Goal: Navigation & Orientation: Find specific page/section

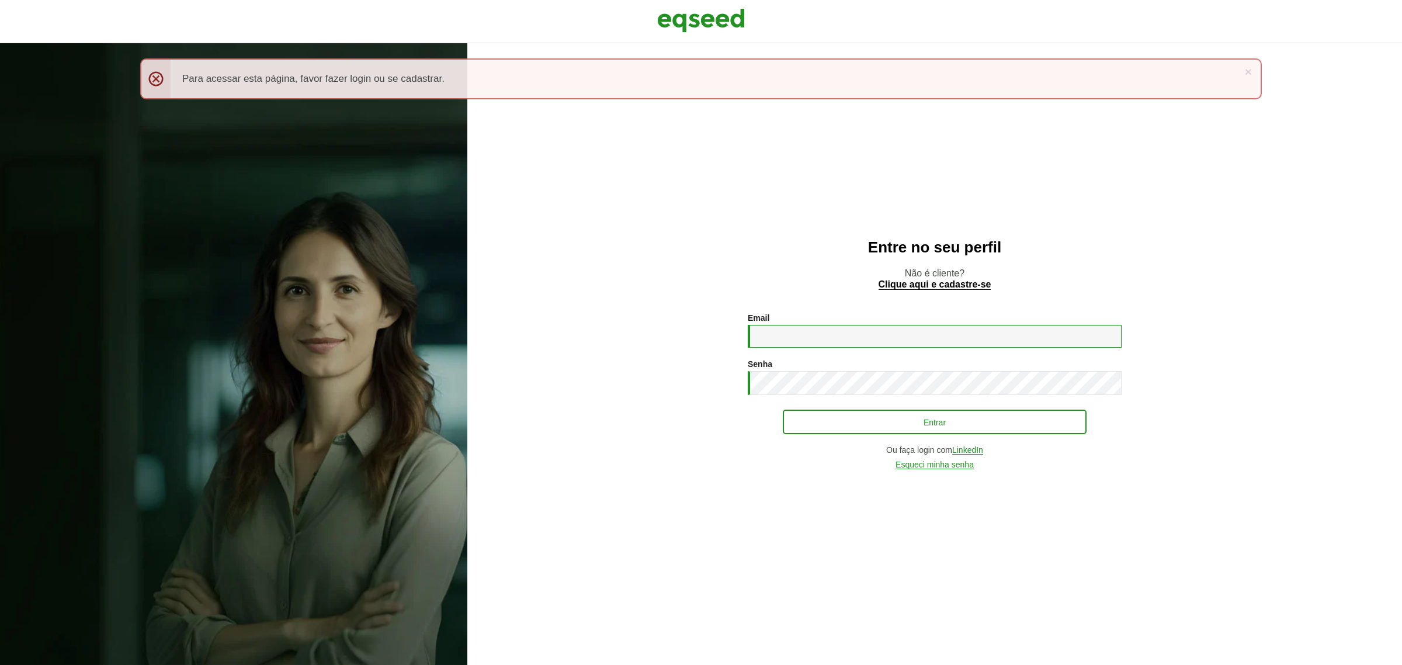
type input "**********"
click at [964, 426] on button "Entrar" at bounding box center [935, 422] width 304 height 22
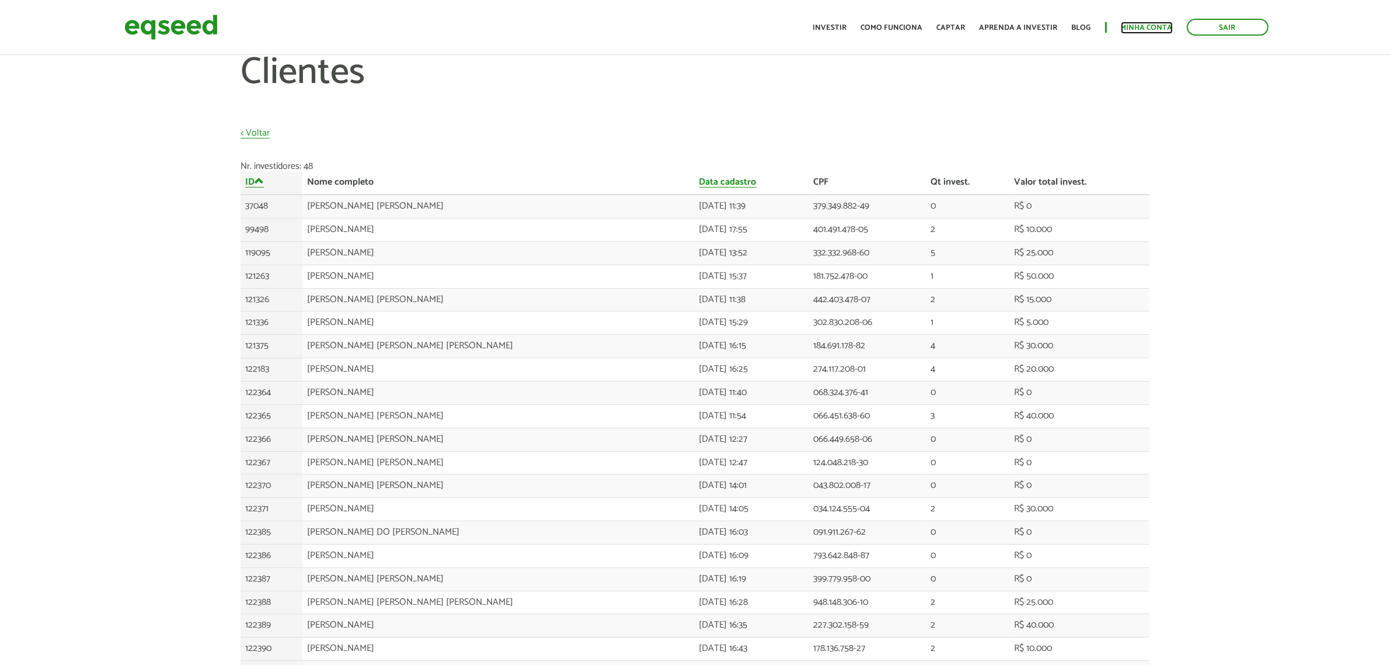
click at [1131, 24] on link "Minha conta" at bounding box center [1147, 28] width 52 height 8
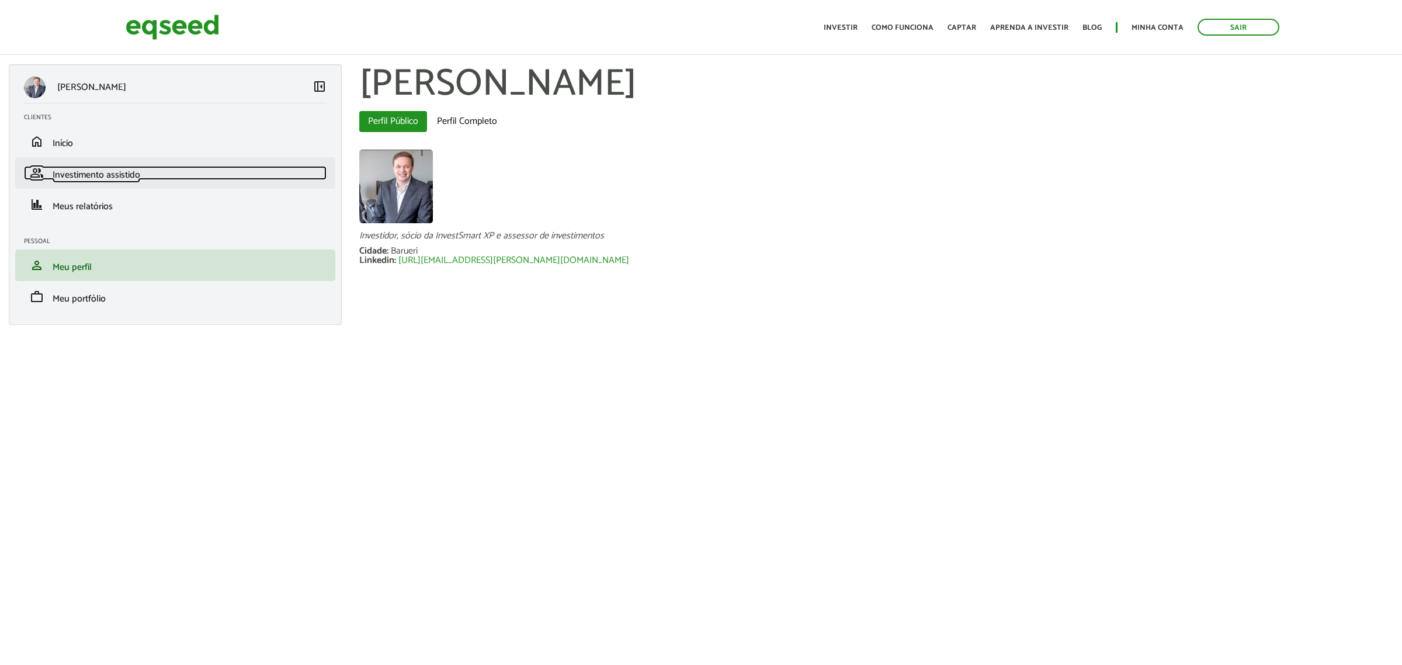
click at [60, 177] on span "Investimento assistido" at bounding box center [97, 175] width 88 height 16
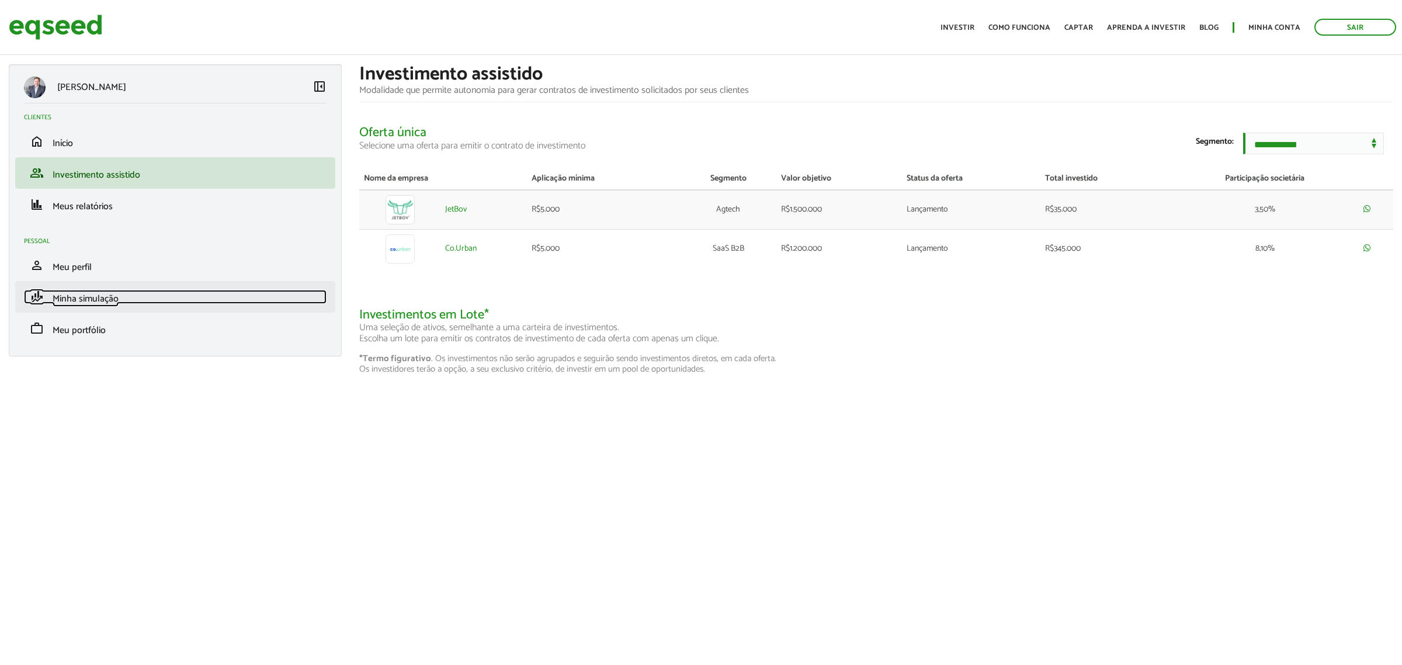
click at [93, 295] on span "Minha simulação" at bounding box center [86, 299] width 66 height 16
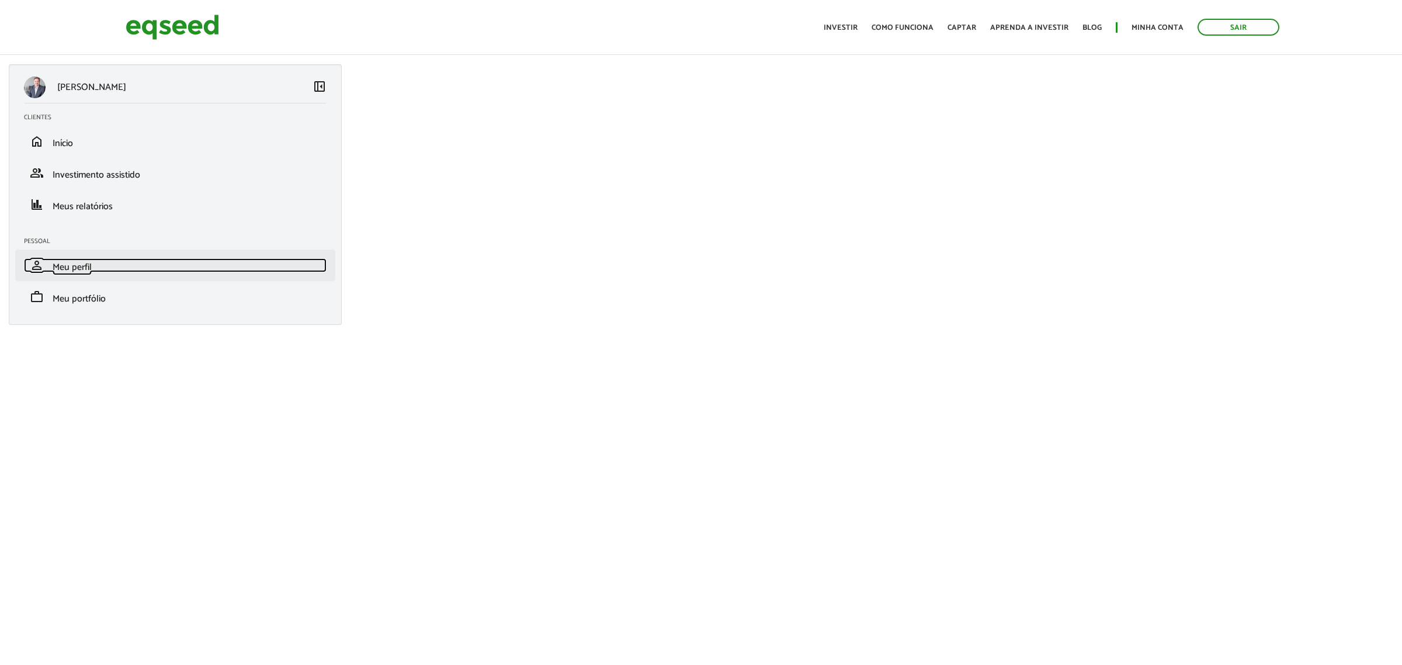
click at [62, 270] on span "Meu perfil" at bounding box center [72, 267] width 39 height 16
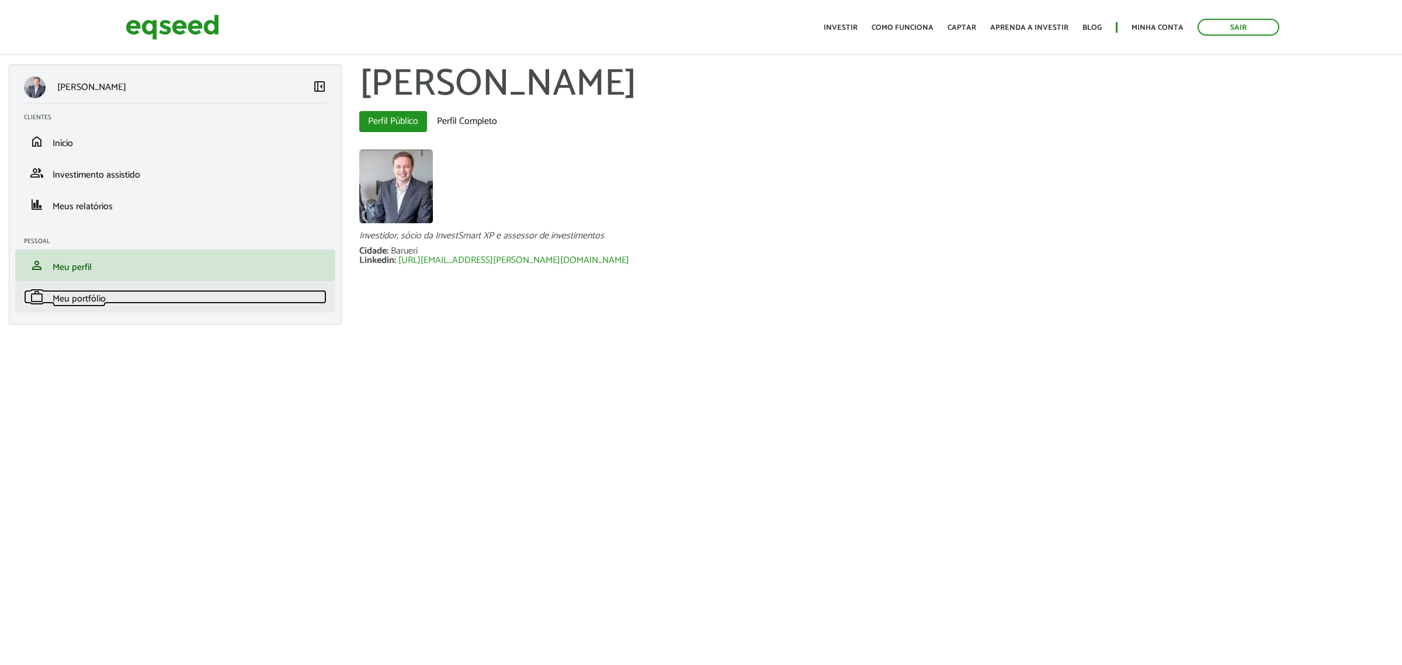
click at [77, 301] on span "Meu portfólio" at bounding box center [79, 299] width 53 height 16
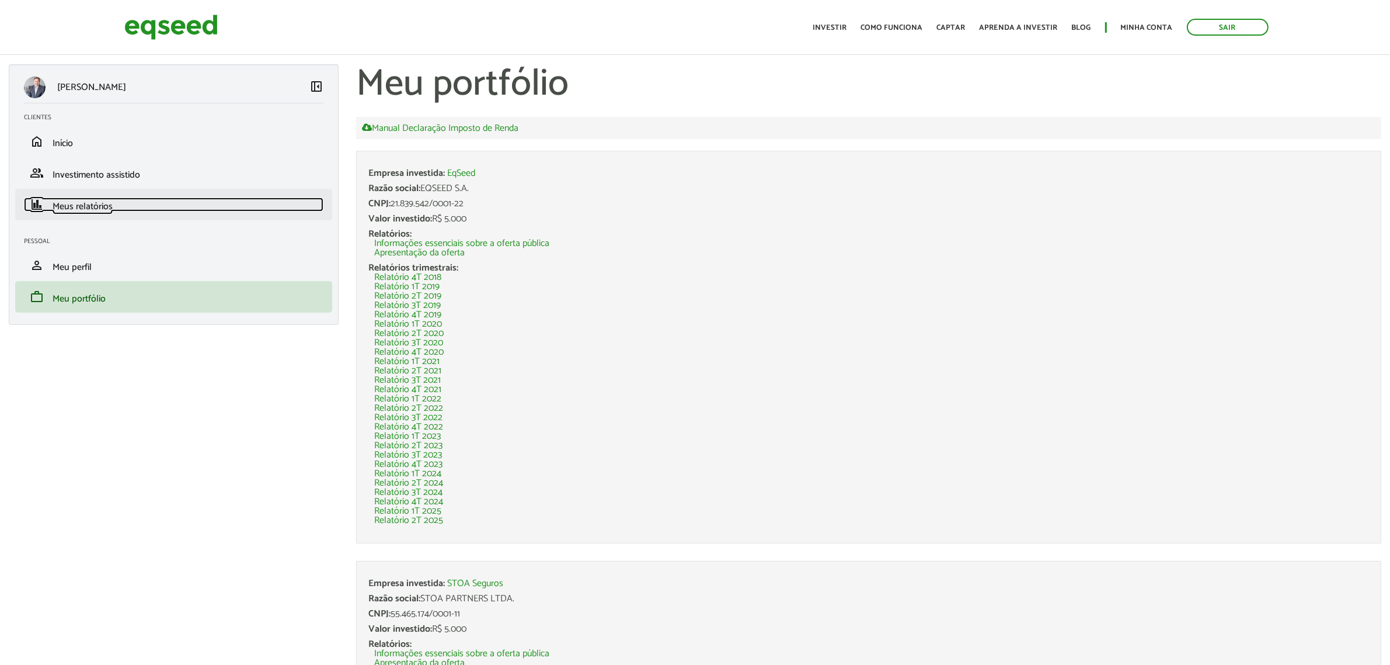
click at [76, 204] on span "Meus relatórios" at bounding box center [83, 207] width 60 height 16
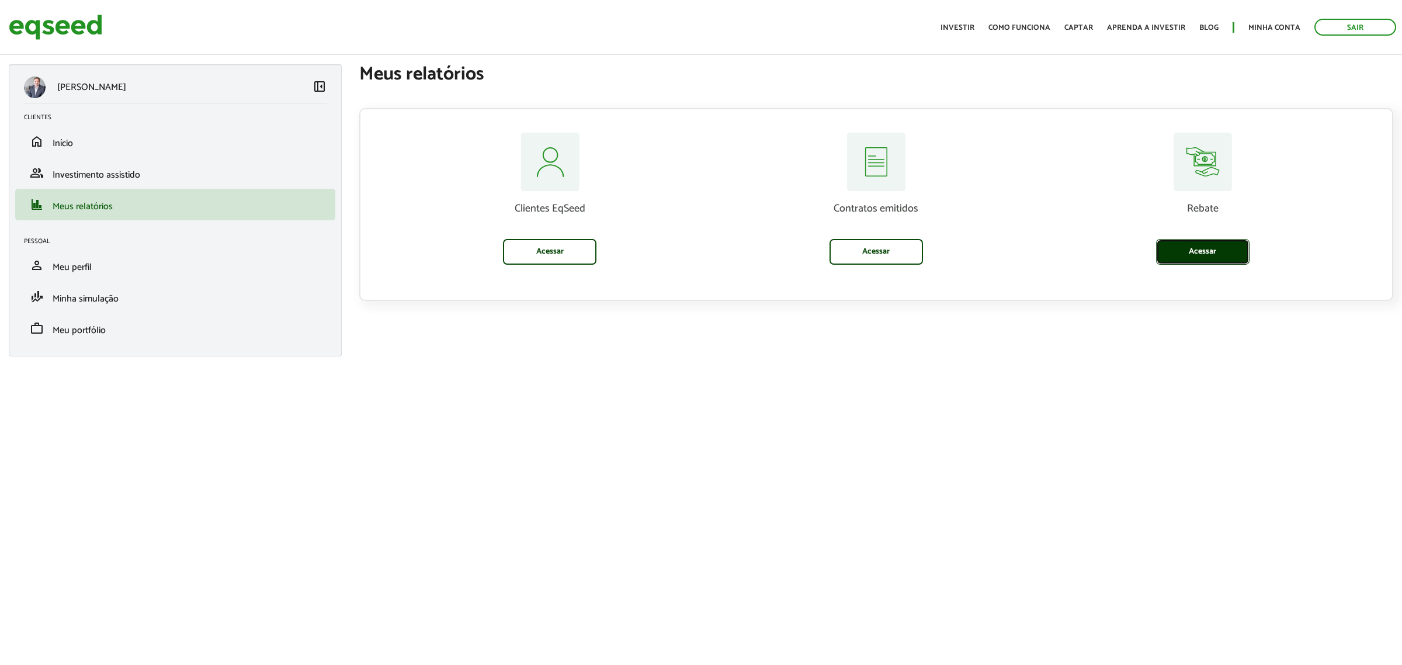
click at [1202, 252] on link "Acessar" at bounding box center [1202, 252] width 93 height 26
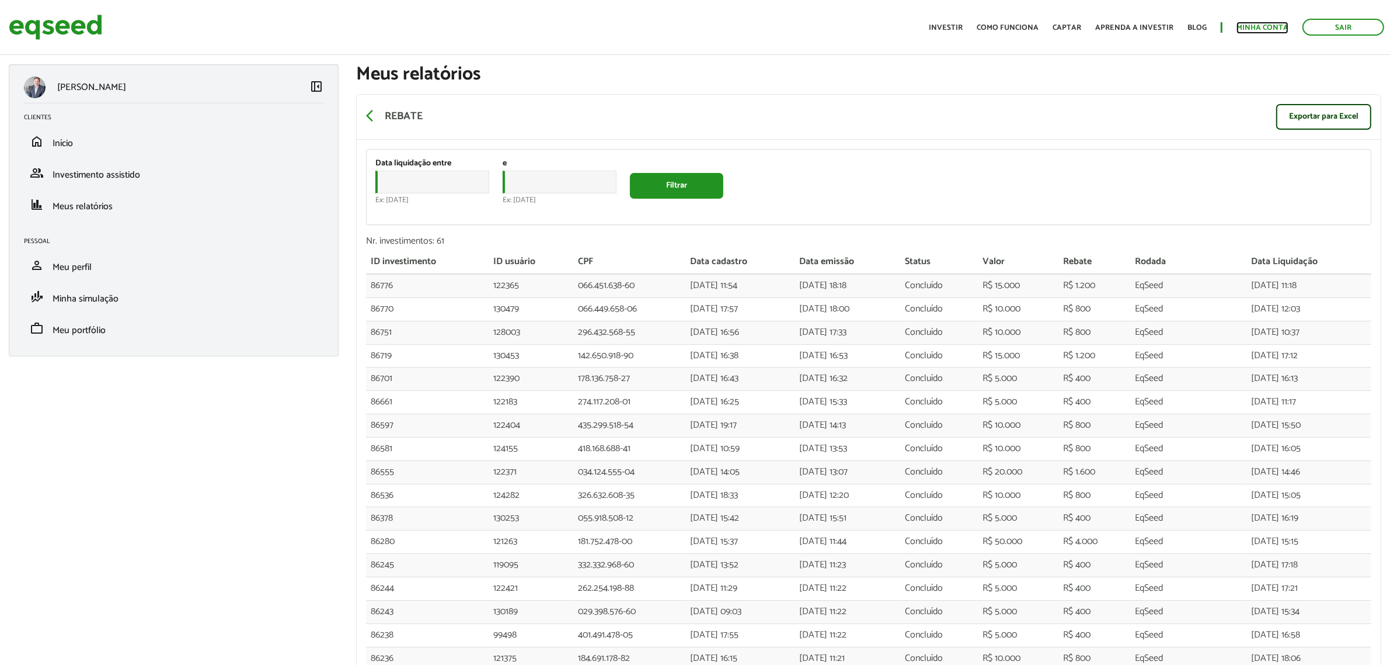
click at [1285, 32] on link "Minha conta" at bounding box center [1263, 28] width 52 height 8
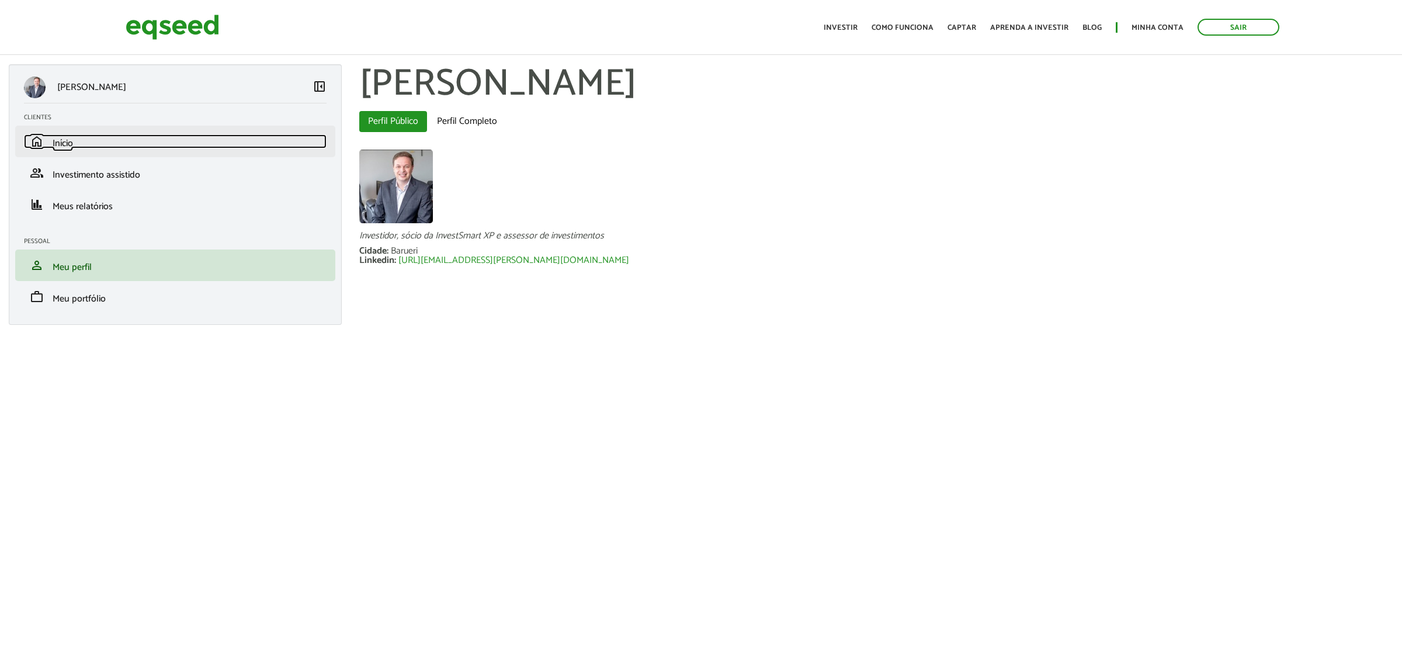
click at [48, 134] on link "home Início" at bounding box center [175, 141] width 302 height 14
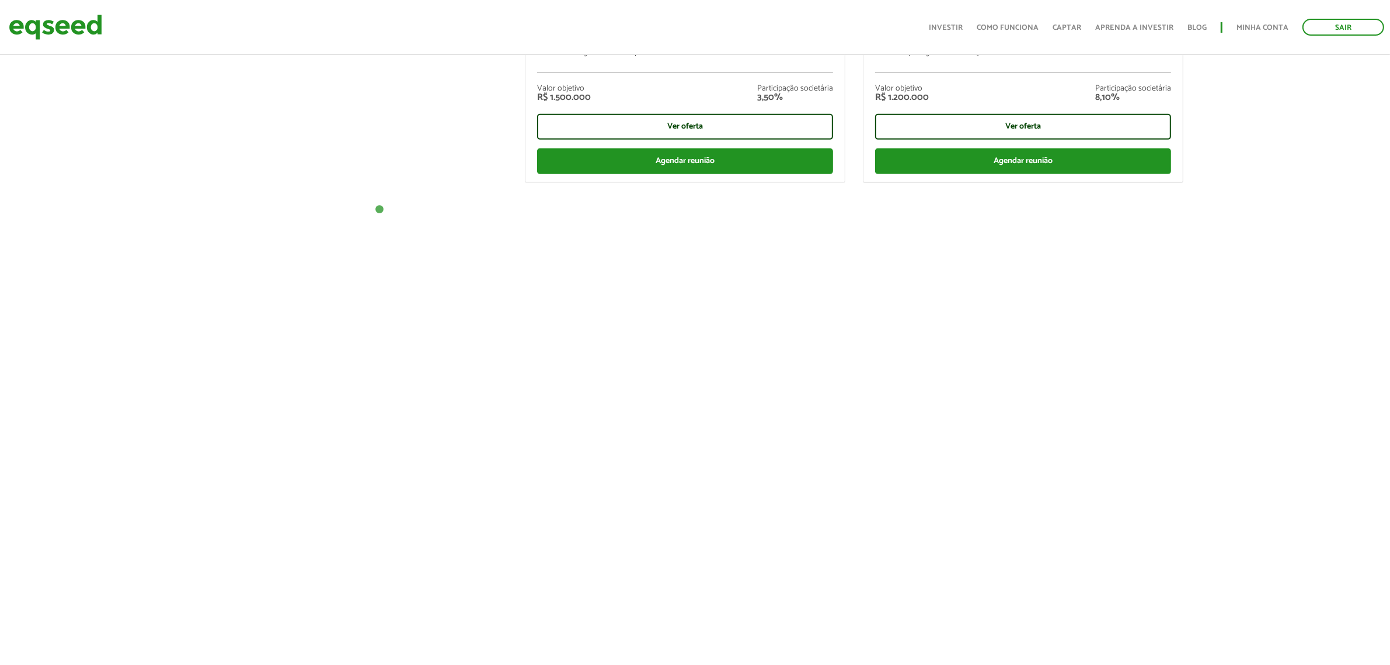
scroll to position [562, 0]
